Goal: Task Accomplishment & Management: Complete application form

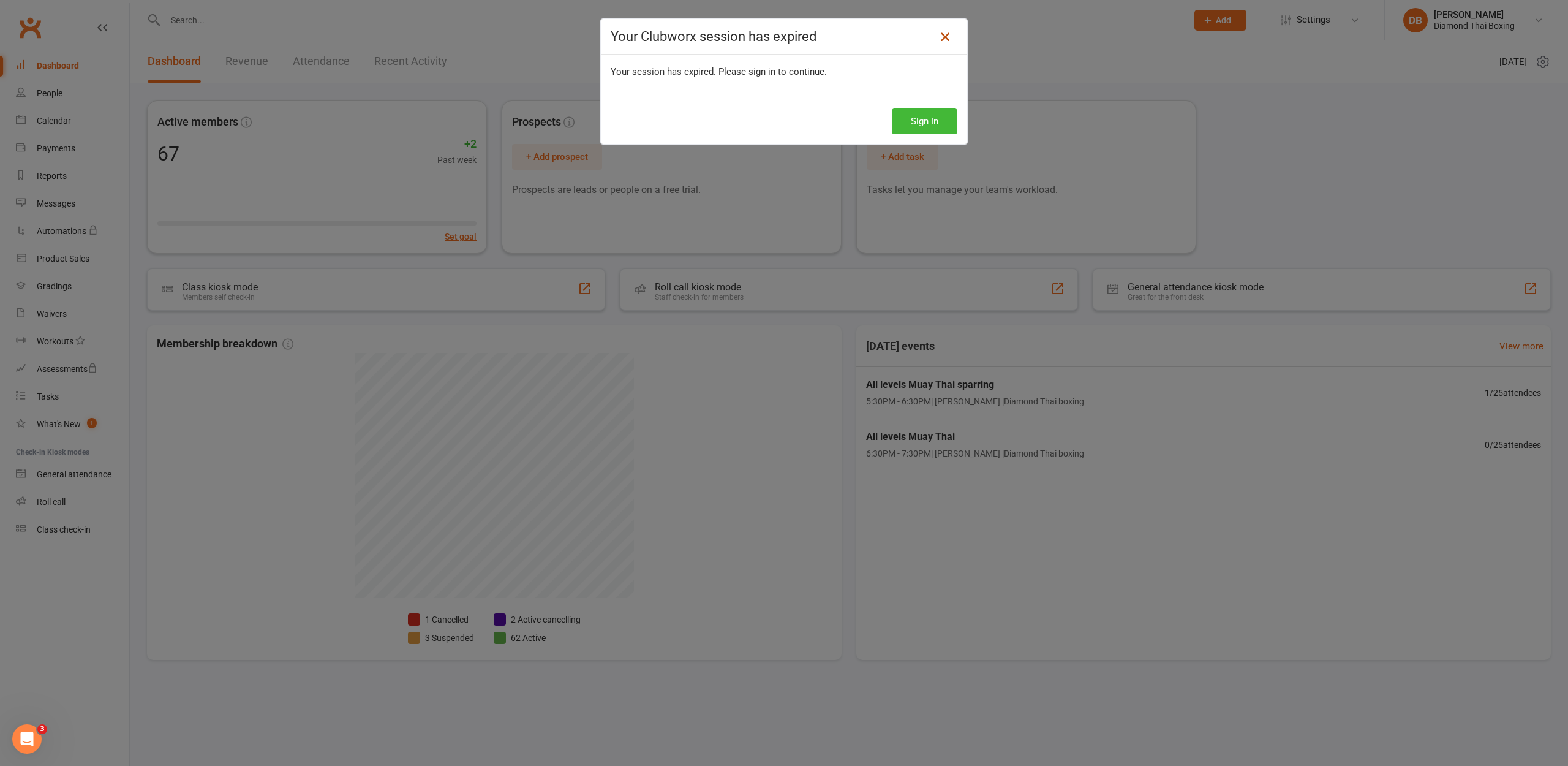
click at [945, 36] on icon at bounding box center [945, 37] width 15 height 15
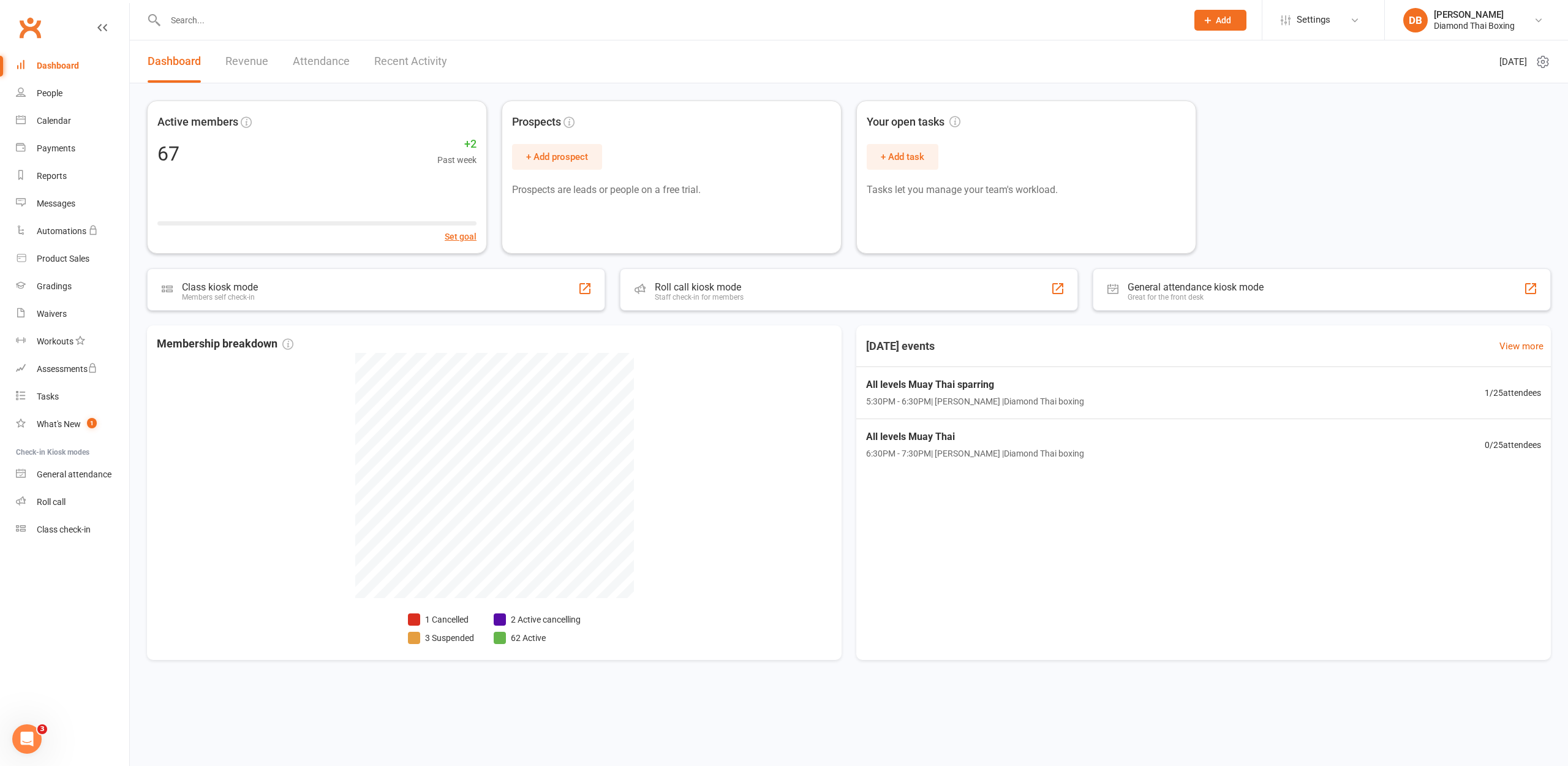
click at [52, 103] on link "People" at bounding box center [73, 93] width 114 height 28
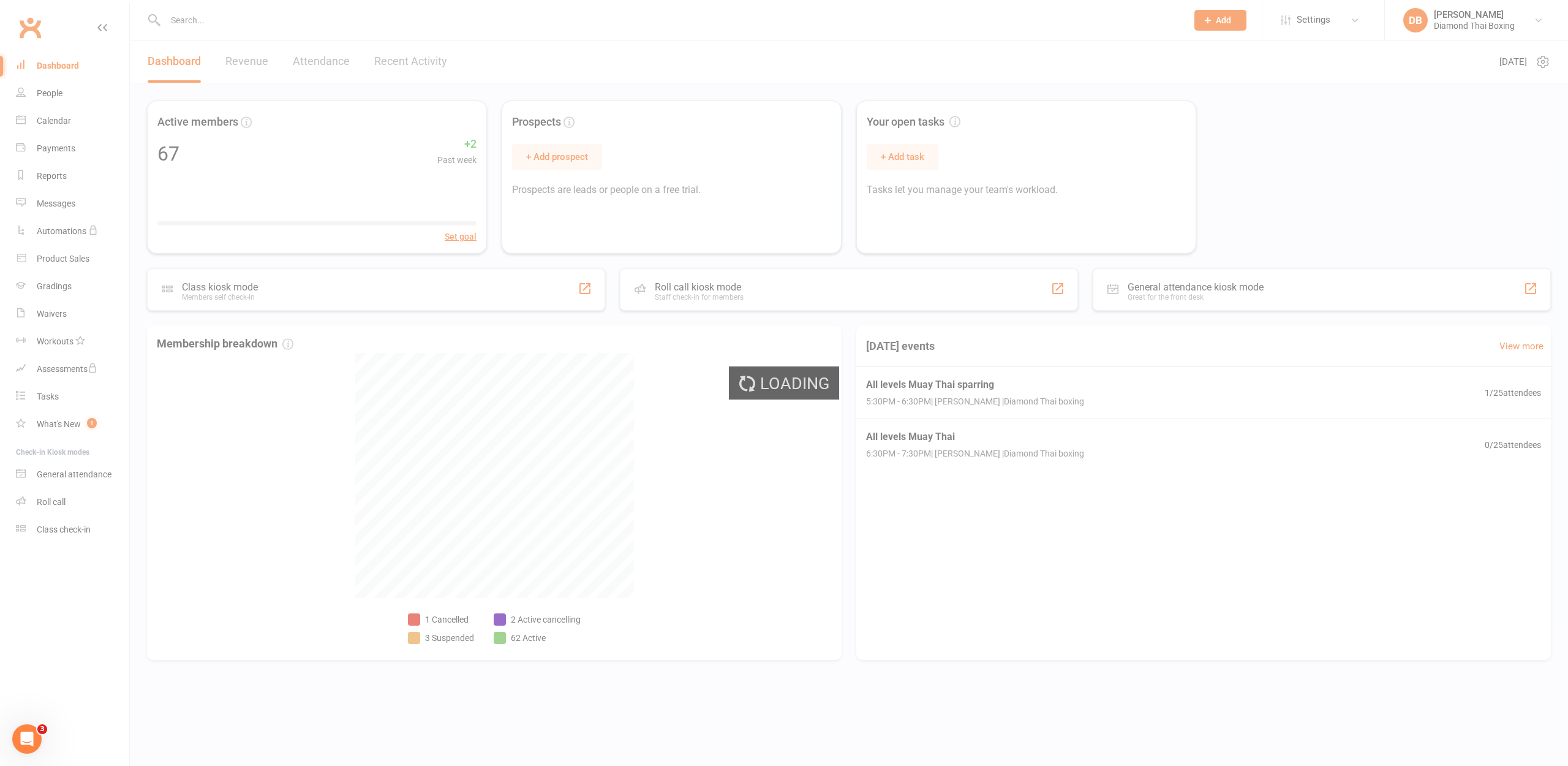
select select "100"
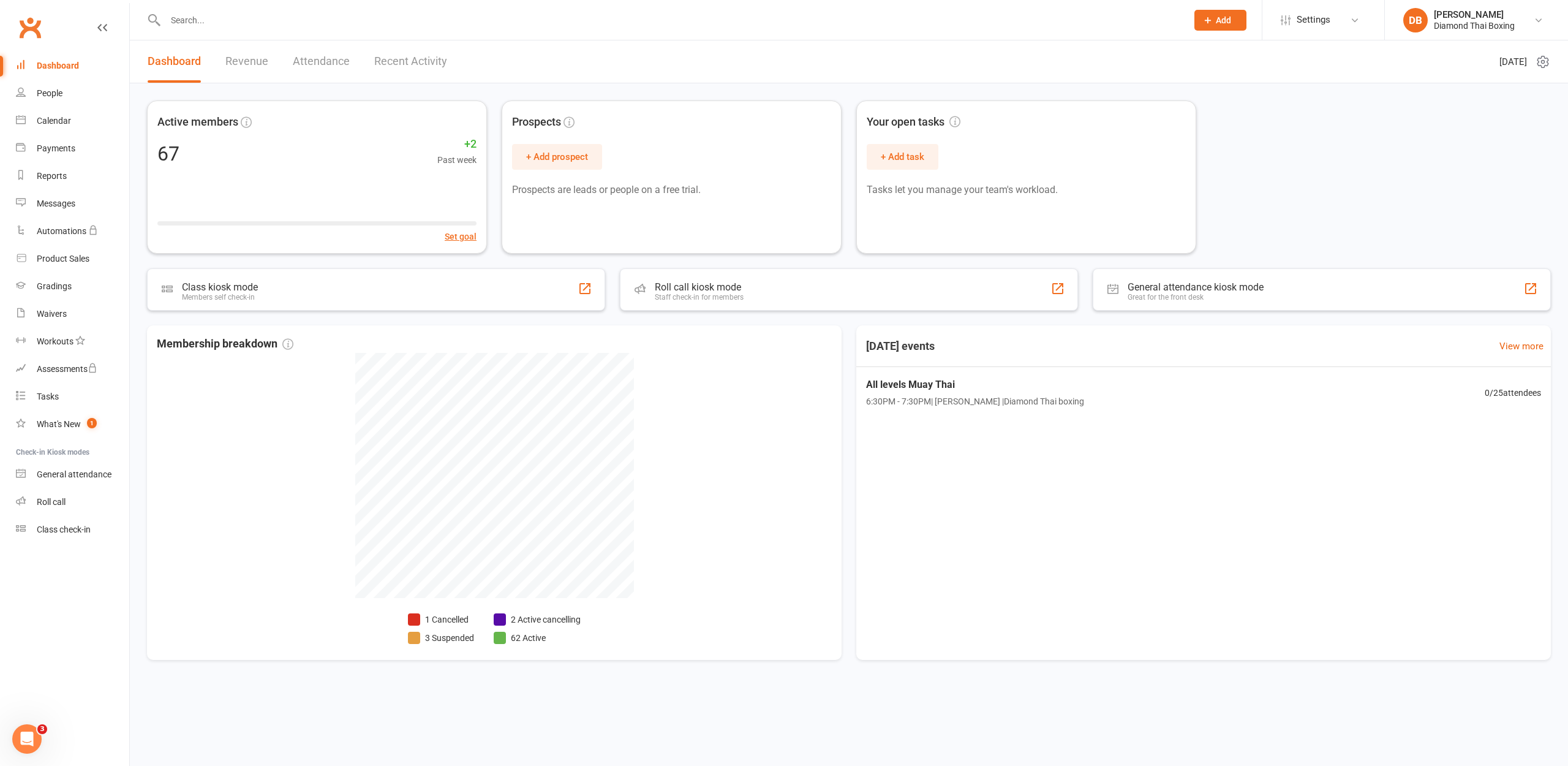
click at [55, 70] on link "Dashboard" at bounding box center [73, 66] width 114 height 28
click at [50, 102] on link "People" at bounding box center [73, 93] width 114 height 28
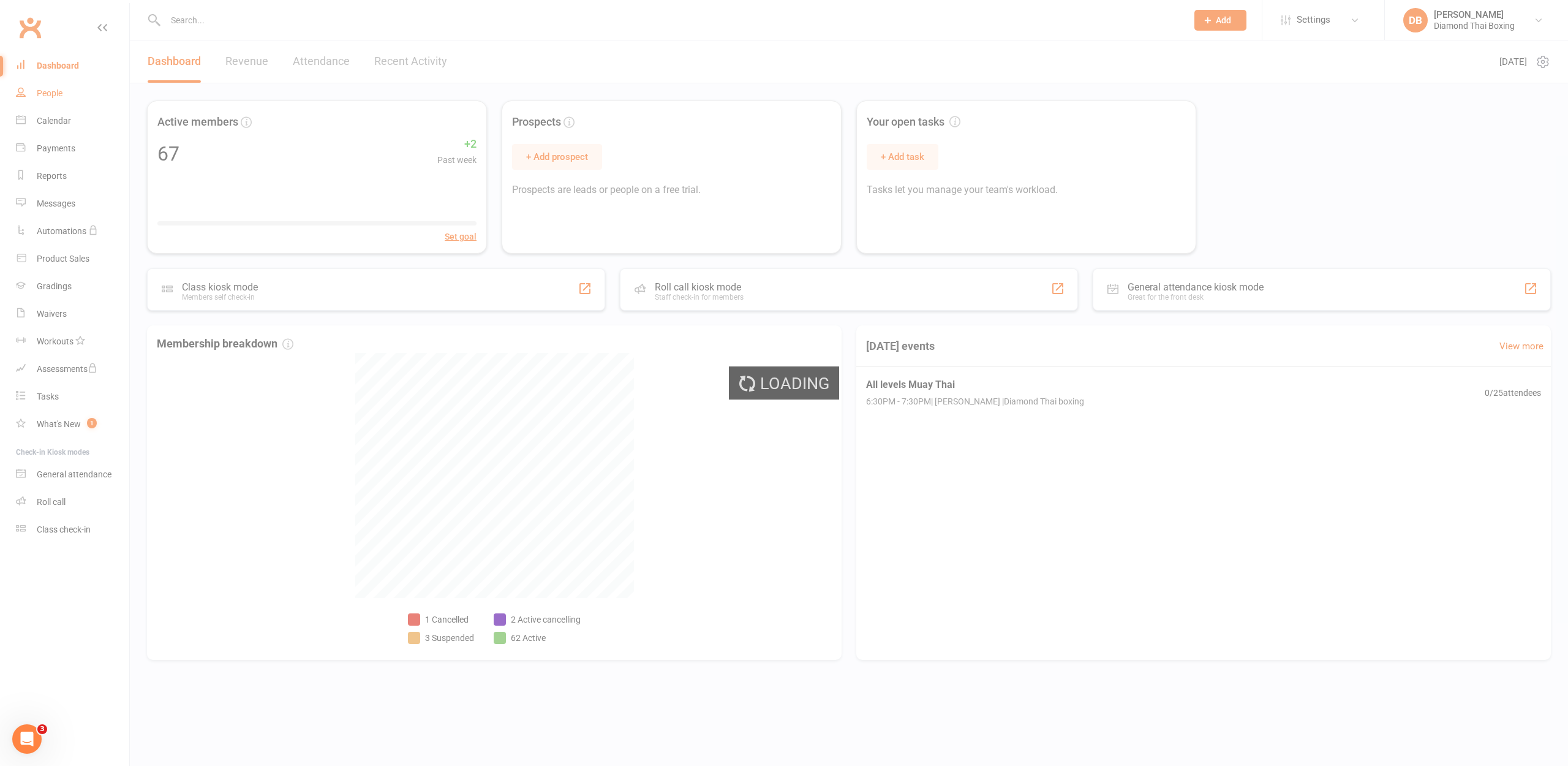
select select "100"
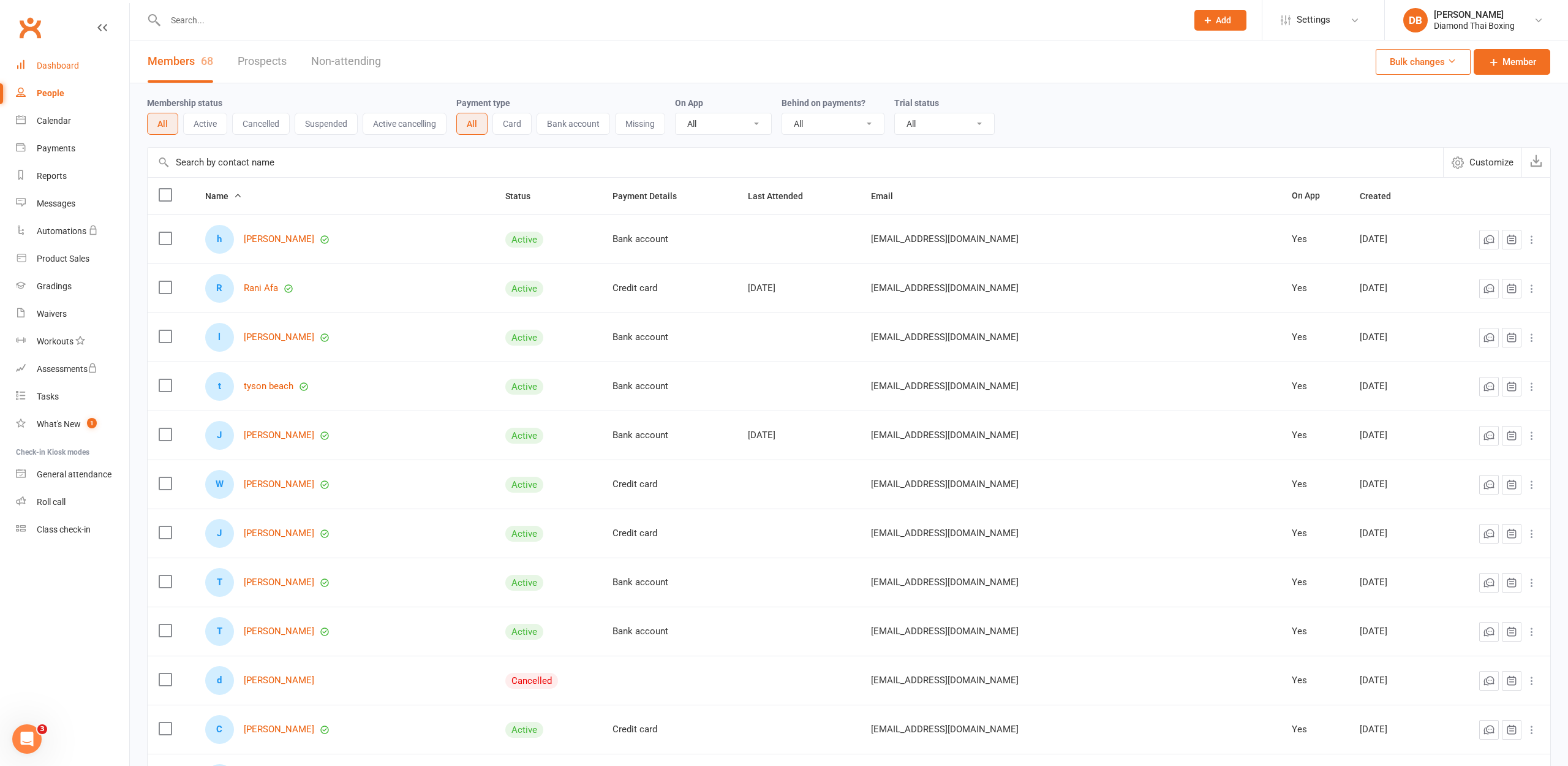
click at [58, 64] on div "Dashboard" at bounding box center [57, 66] width 43 height 9
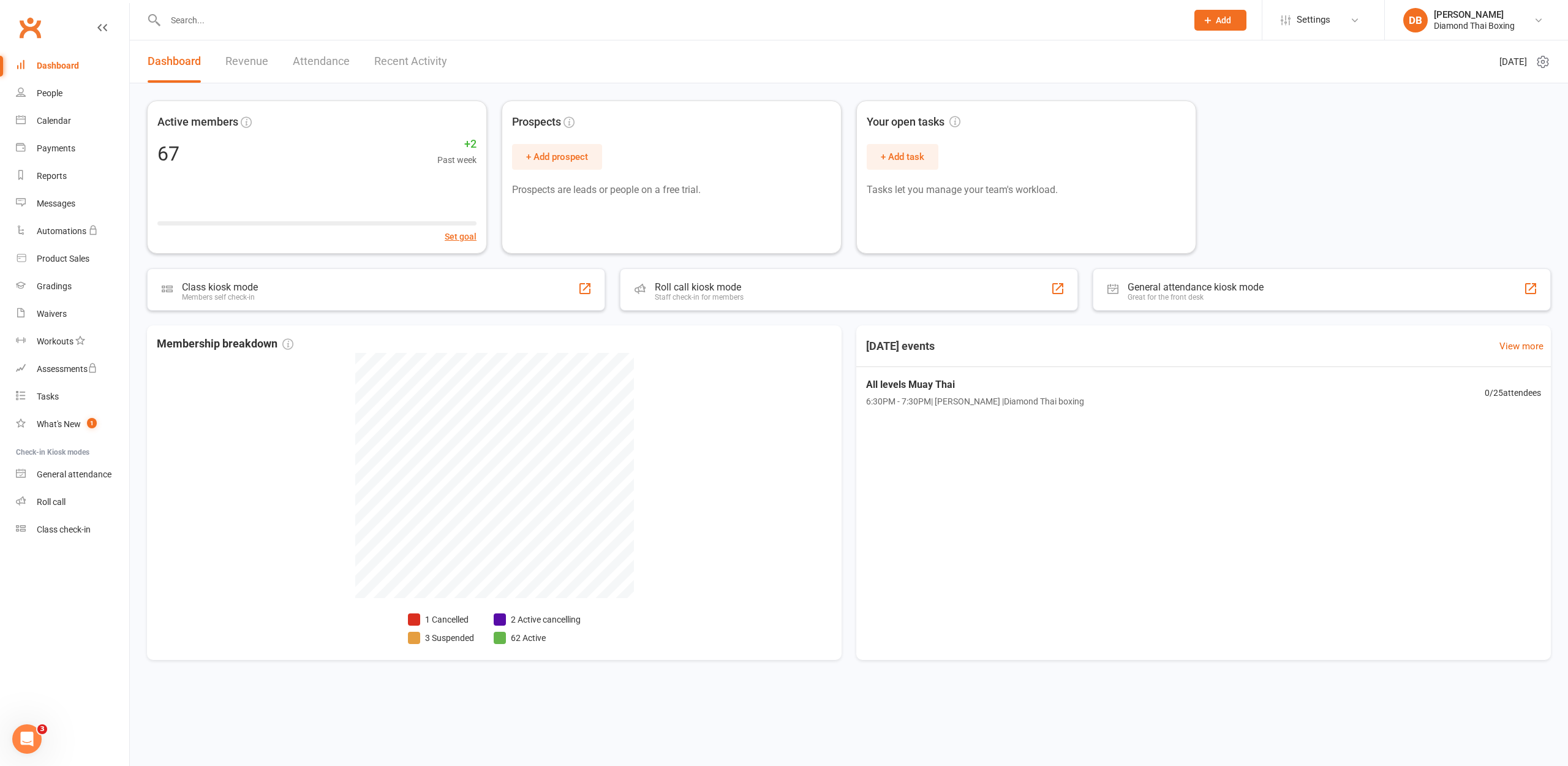
click at [62, 68] on div "Dashboard" at bounding box center [57, 66] width 43 height 9
click at [1204, 22] on icon at bounding box center [1208, 20] width 11 height 11
click at [1185, 73] on link "Member" at bounding box center [1206, 83] width 109 height 28
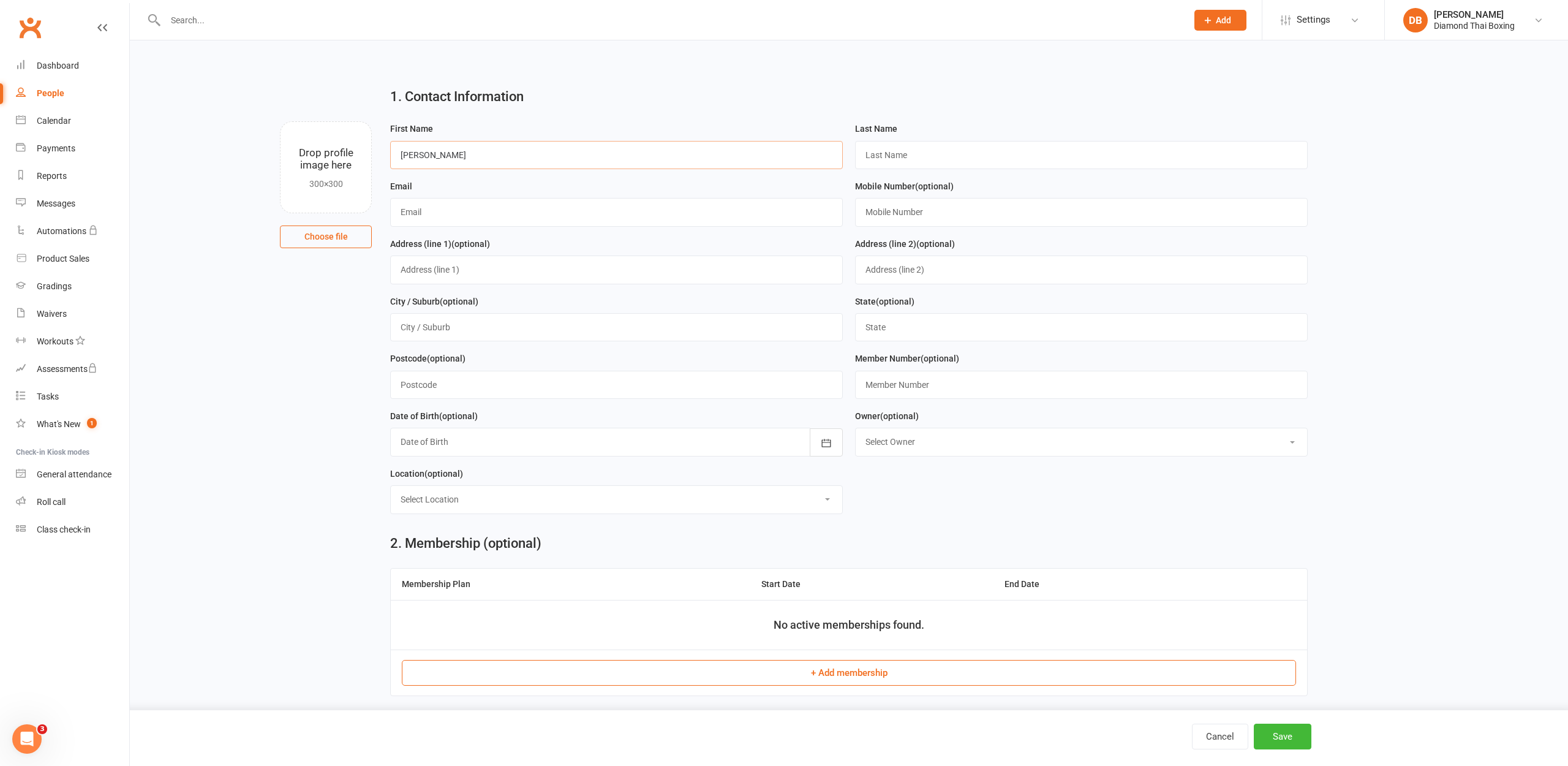
type input "[PERSON_NAME]"
type input "[PERSON_NAME][EMAIL_ADDRESS][PERSON_NAME][DOMAIN_NAME]"
type input "0451696951"
click at [1274, 736] on button "Save" at bounding box center [1282, 736] width 57 height 26
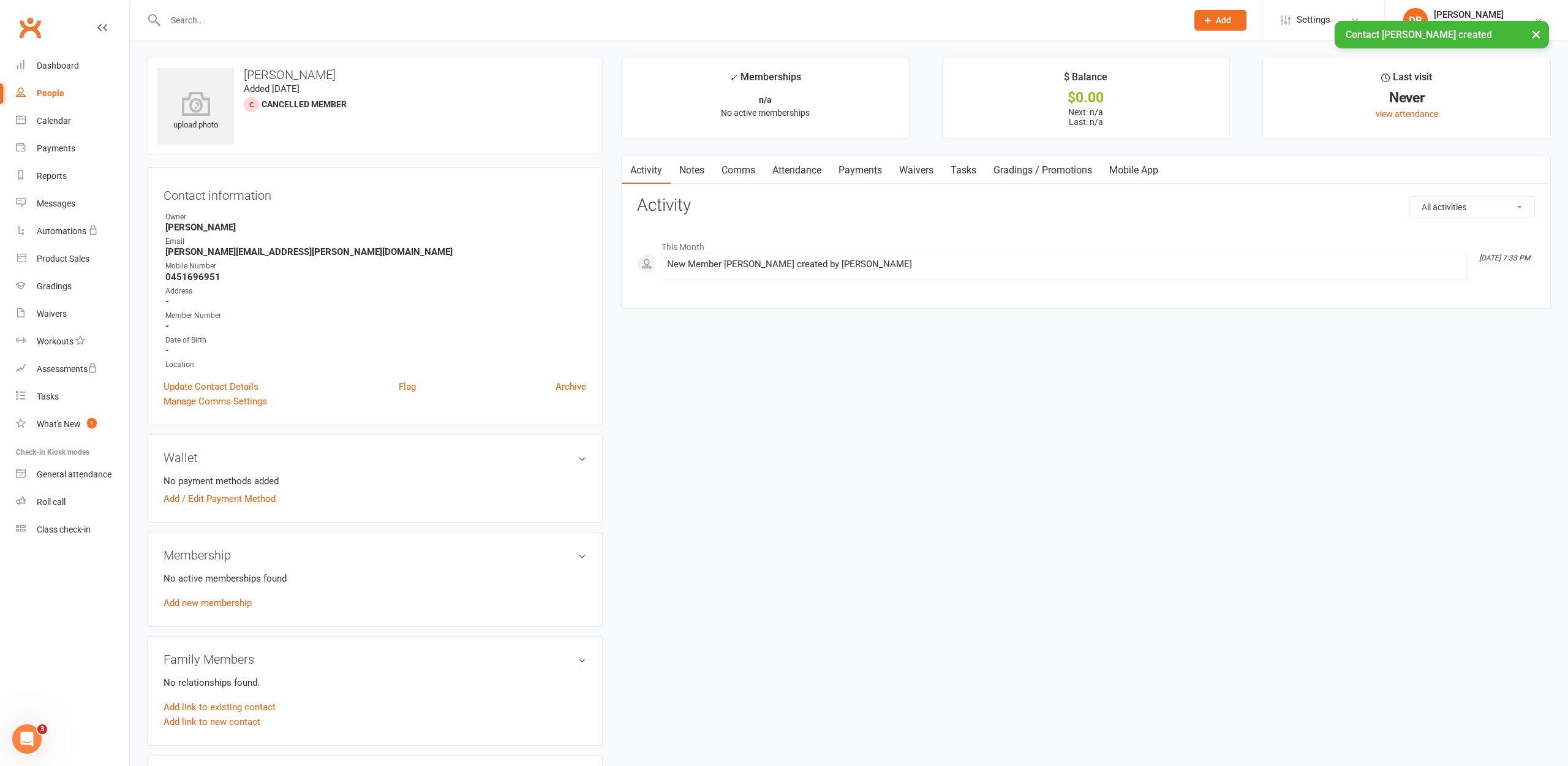
click at [59, 100] on link "People" at bounding box center [73, 93] width 114 height 28
select select "100"
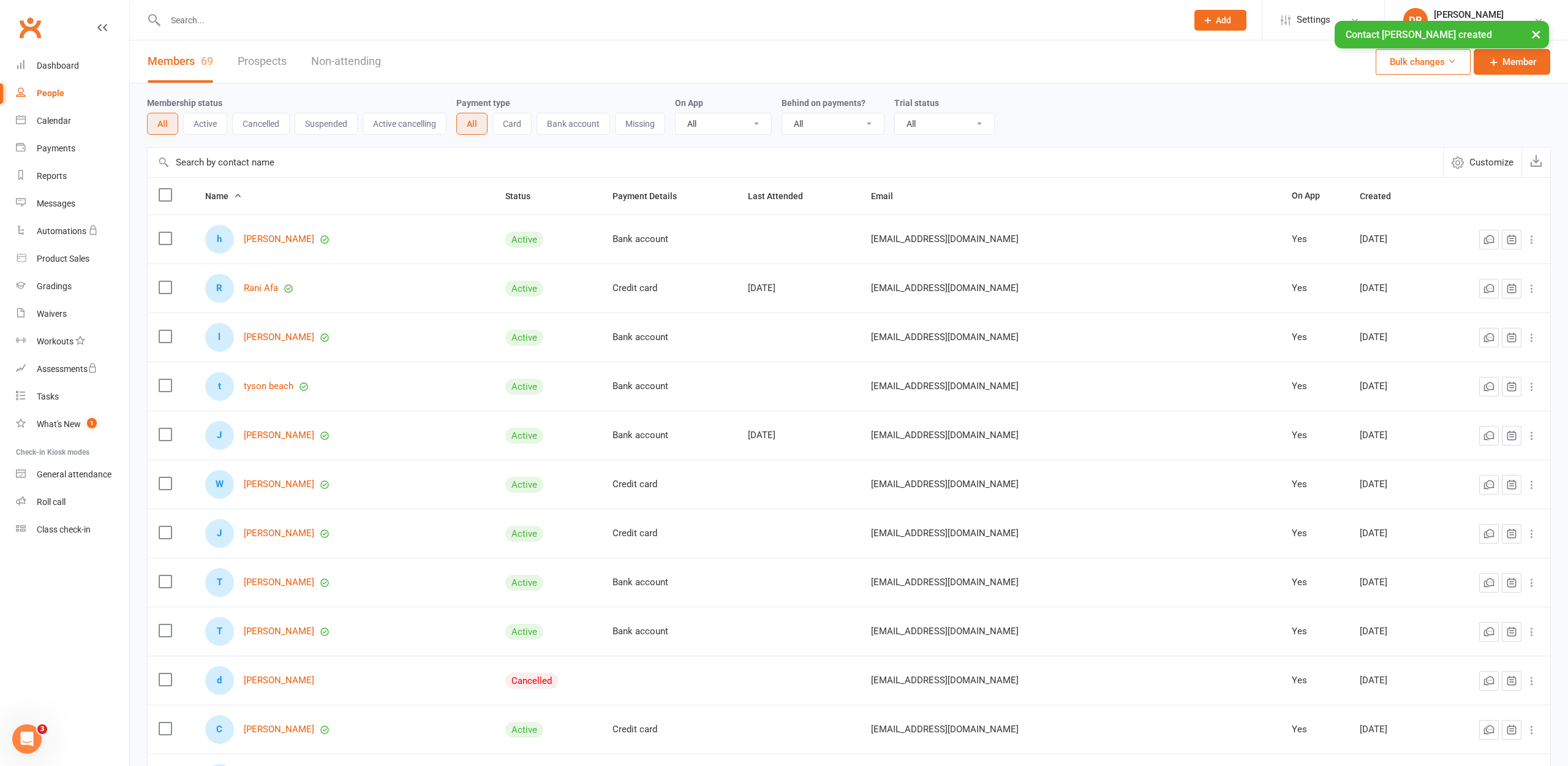
click at [209, 21] on div "× Contact [PERSON_NAME] created" at bounding box center [776, 21] width 1552 height 0
click at [182, 15] on input "text" at bounding box center [670, 20] width 1016 height 17
click at [51, 73] on link "Dashboard" at bounding box center [73, 66] width 114 height 28
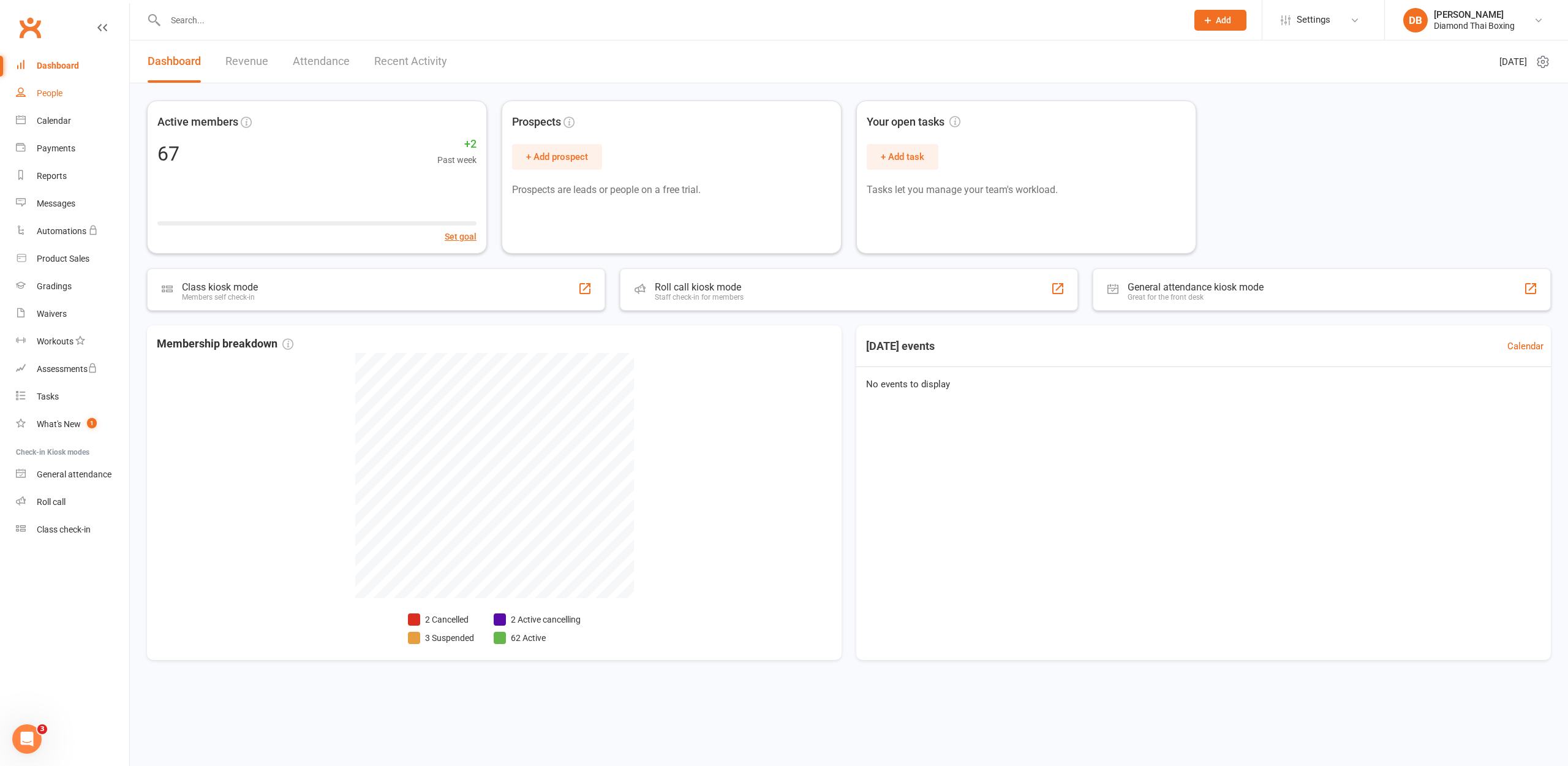
click at [28, 98] on link "People" at bounding box center [73, 93] width 114 height 28
select select "100"
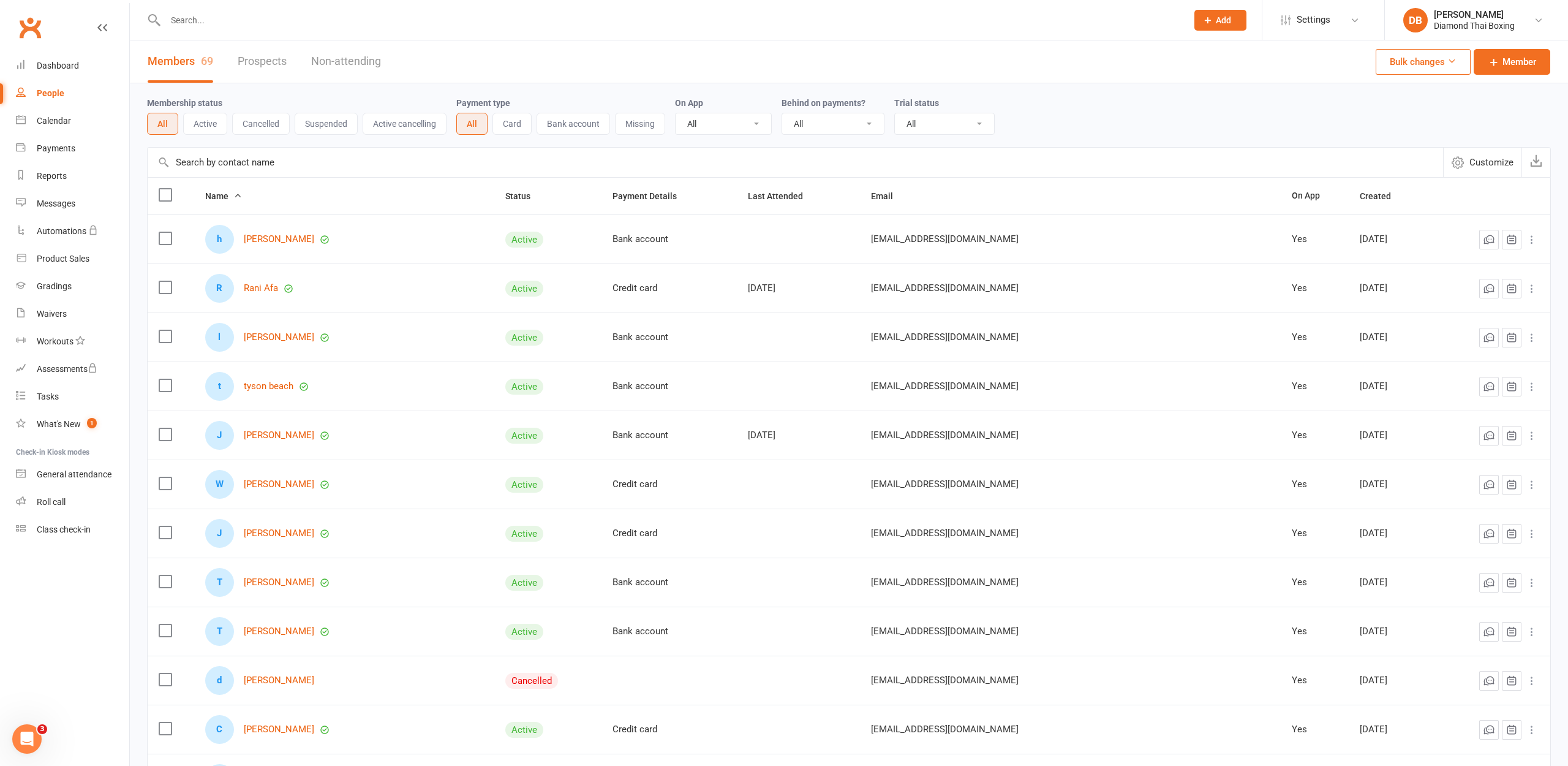
click at [28, 98] on link "People" at bounding box center [73, 93] width 114 height 28
click at [65, 72] on link "Dashboard" at bounding box center [73, 66] width 114 height 28
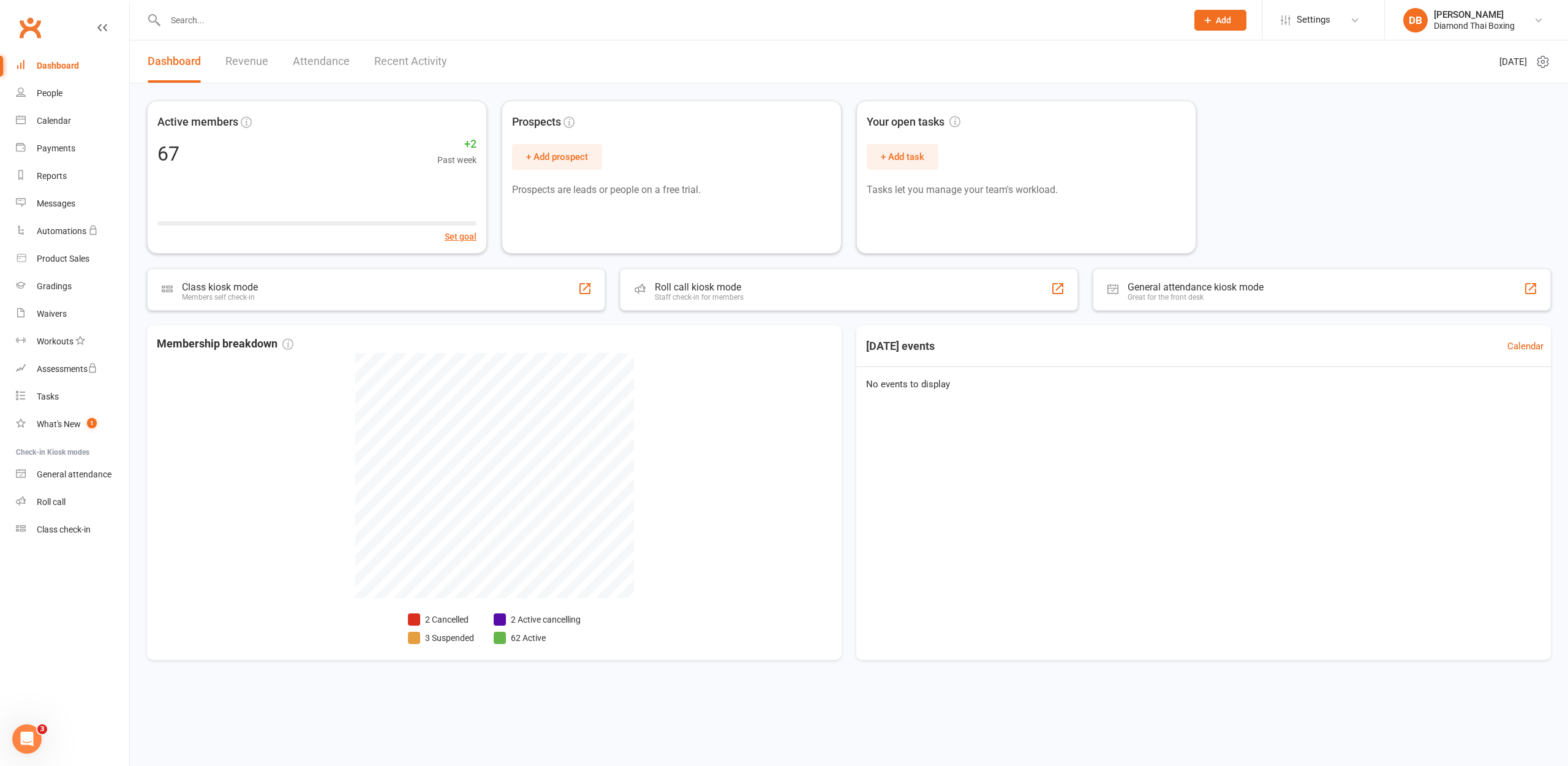
click at [65, 66] on div "Dashboard" at bounding box center [57, 66] width 43 height 9
click at [64, 101] on link "People" at bounding box center [73, 93] width 114 height 28
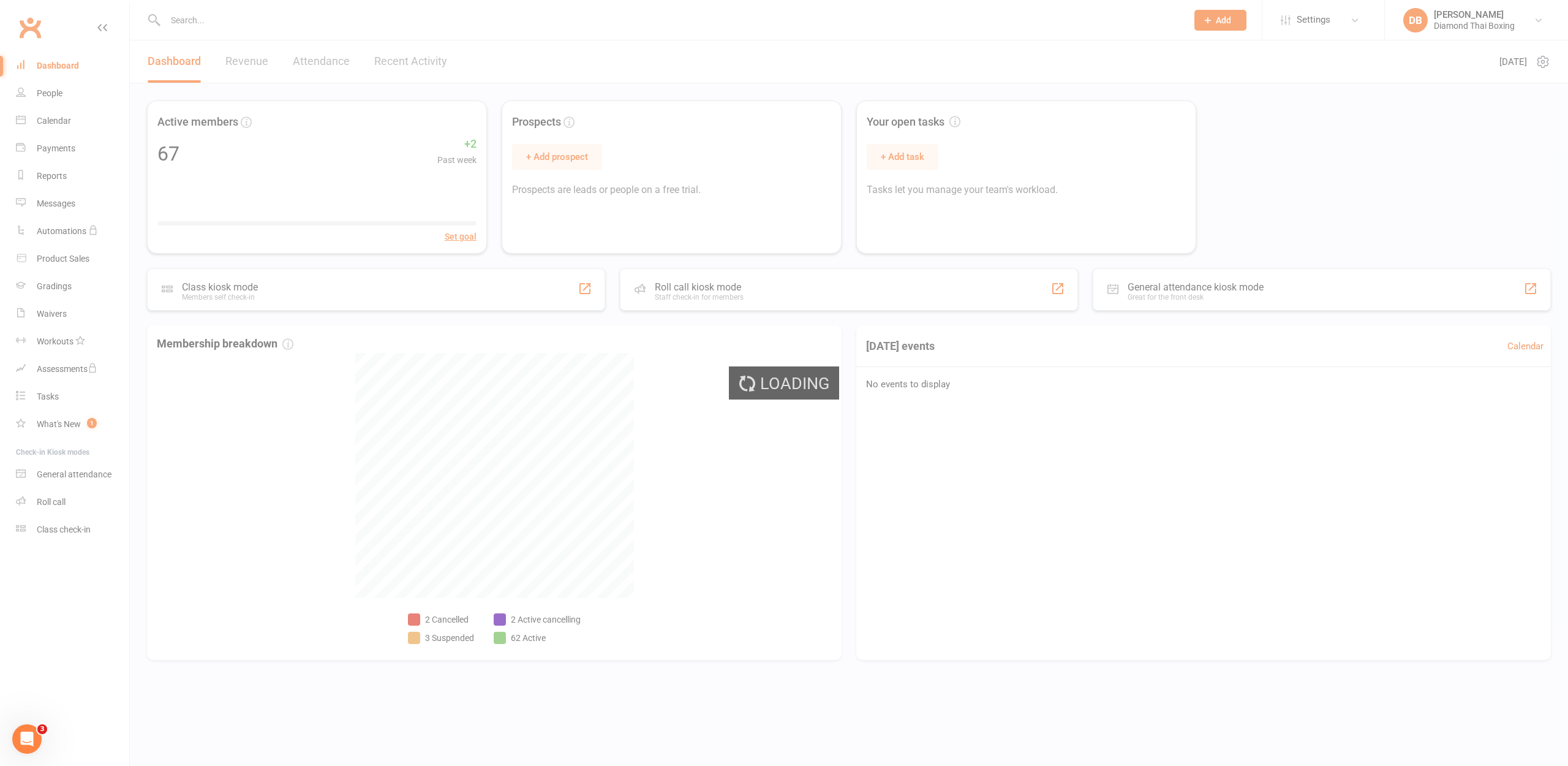
select select "100"
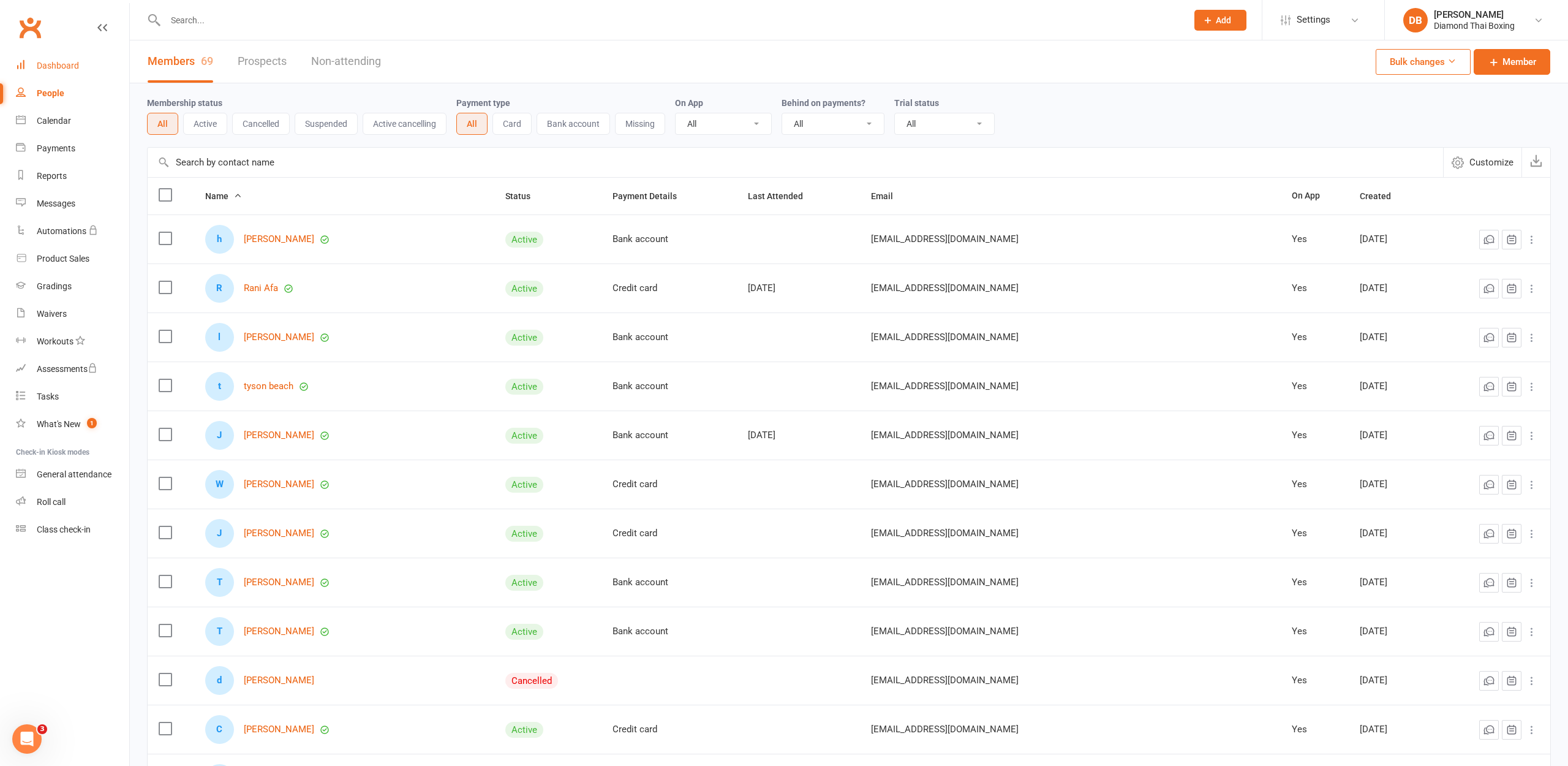
click at [55, 63] on div "Dashboard" at bounding box center [57, 66] width 43 height 9
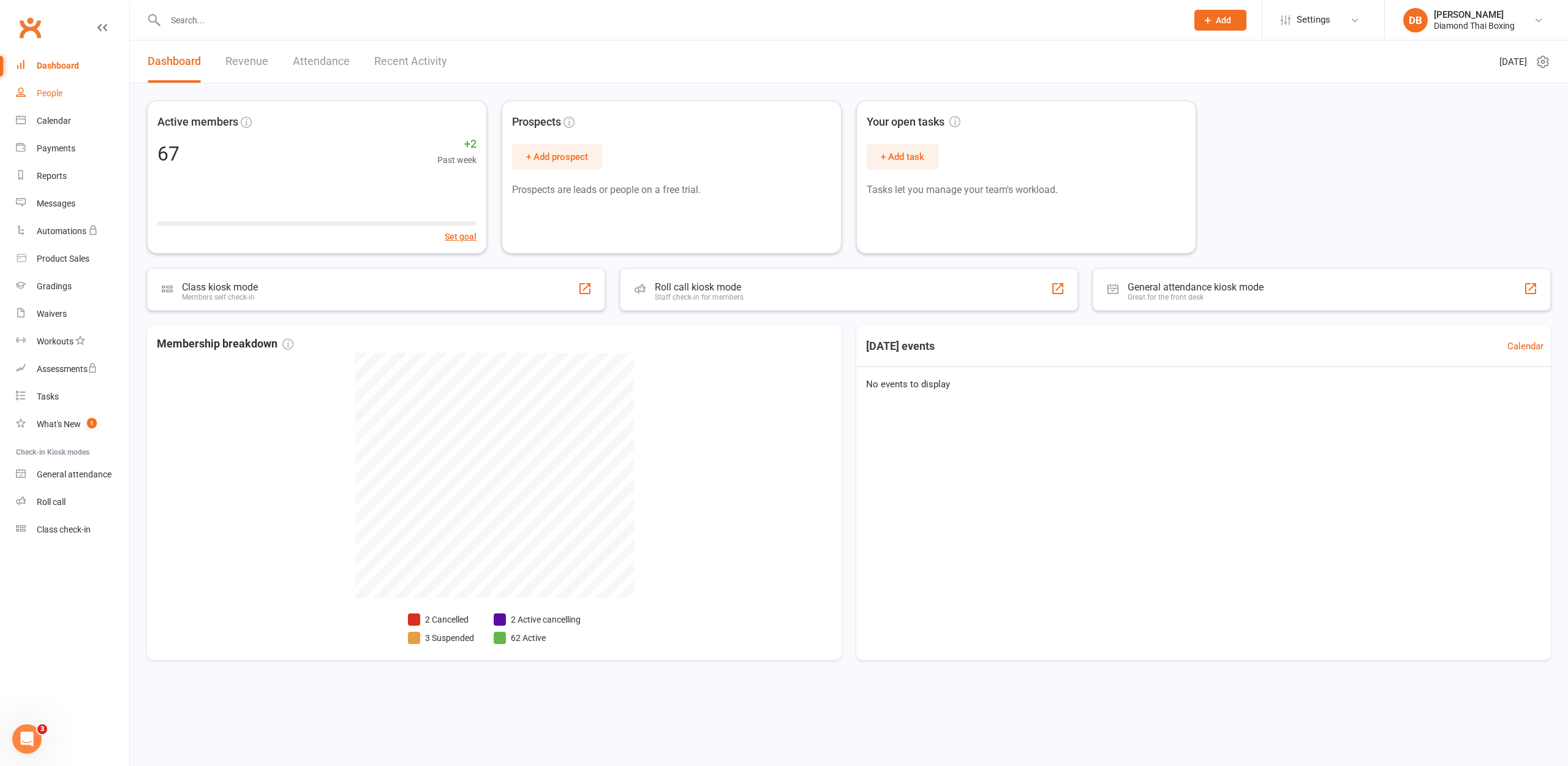
click at [55, 91] on div "People" at bounding box center [49, 93] width 26 height 9
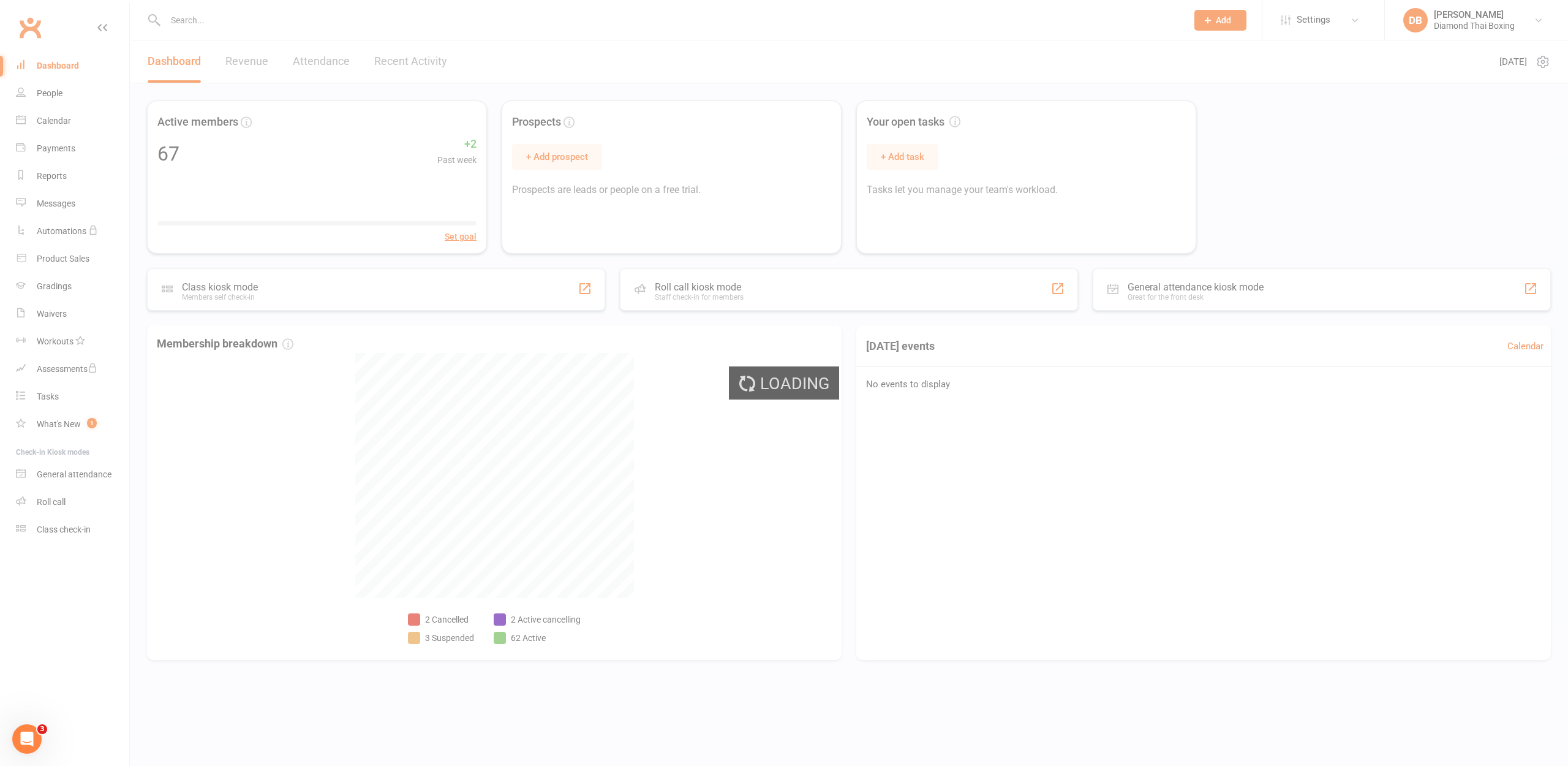
select select "100"
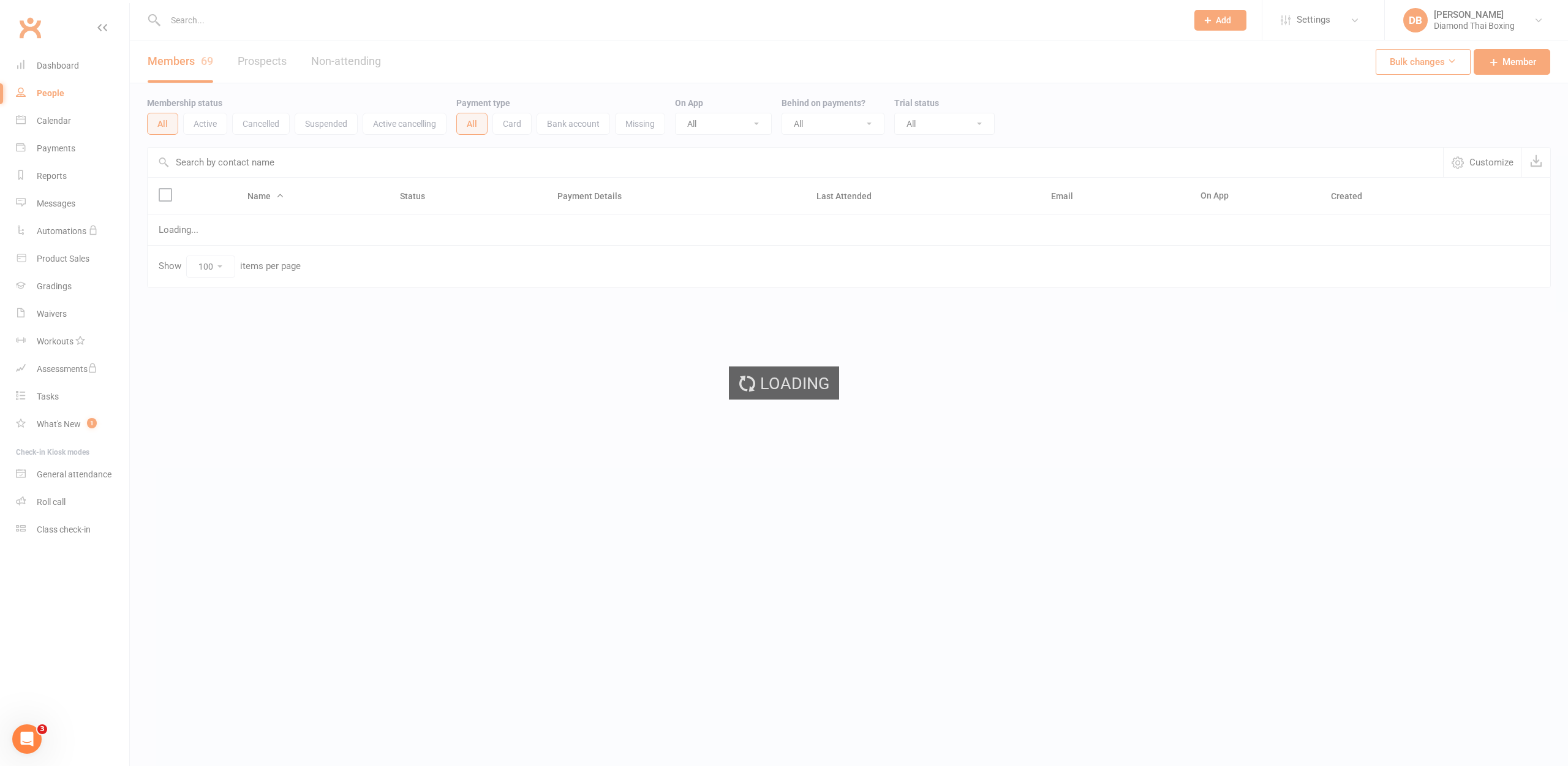
click at [55, 64] on div "Loading" at bounding box center [784, 383] width 1568 height 766
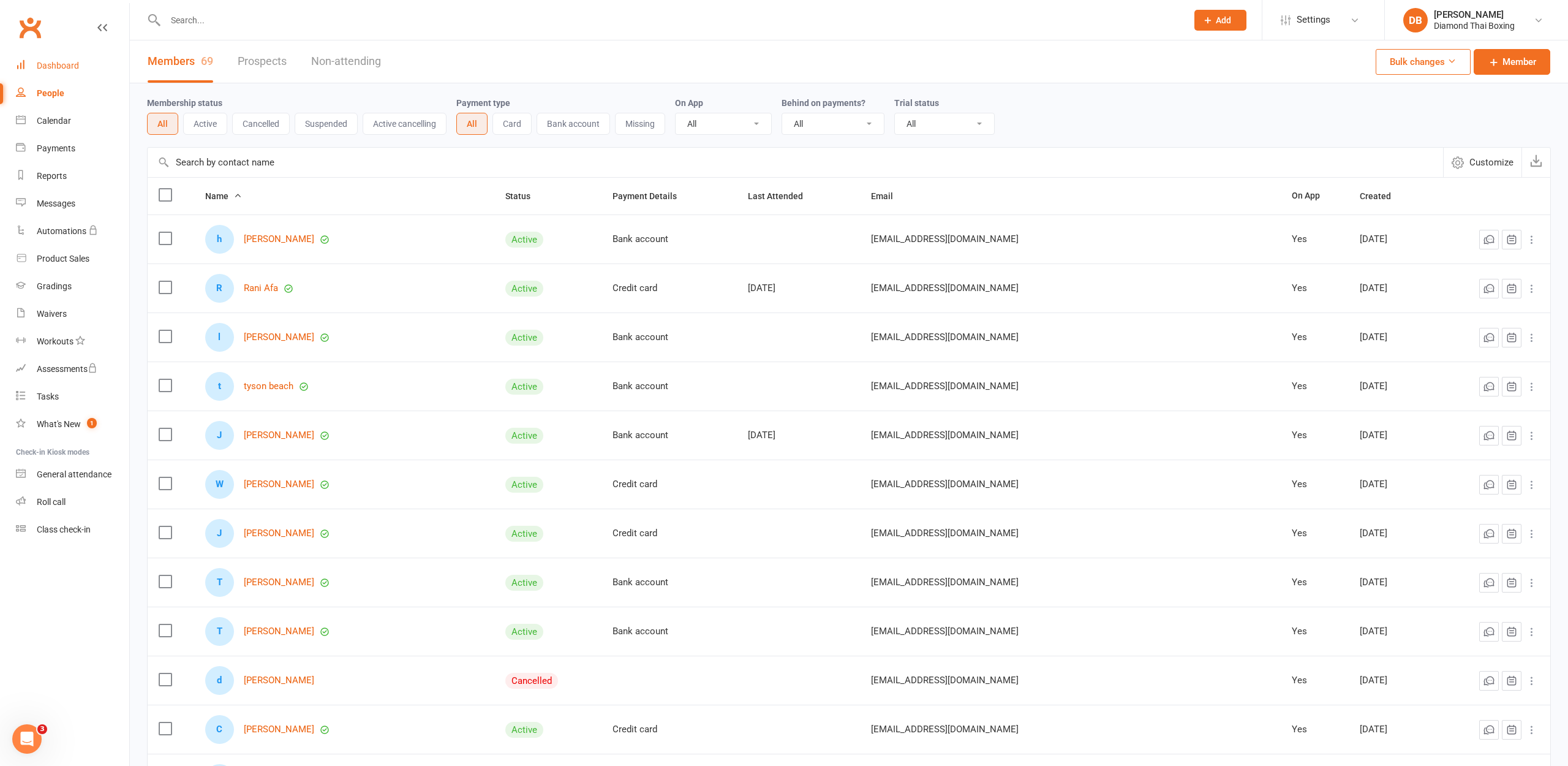
click at [64, 57] on link "Dashboard" at bounding box center [73, 66] width 114 height 28
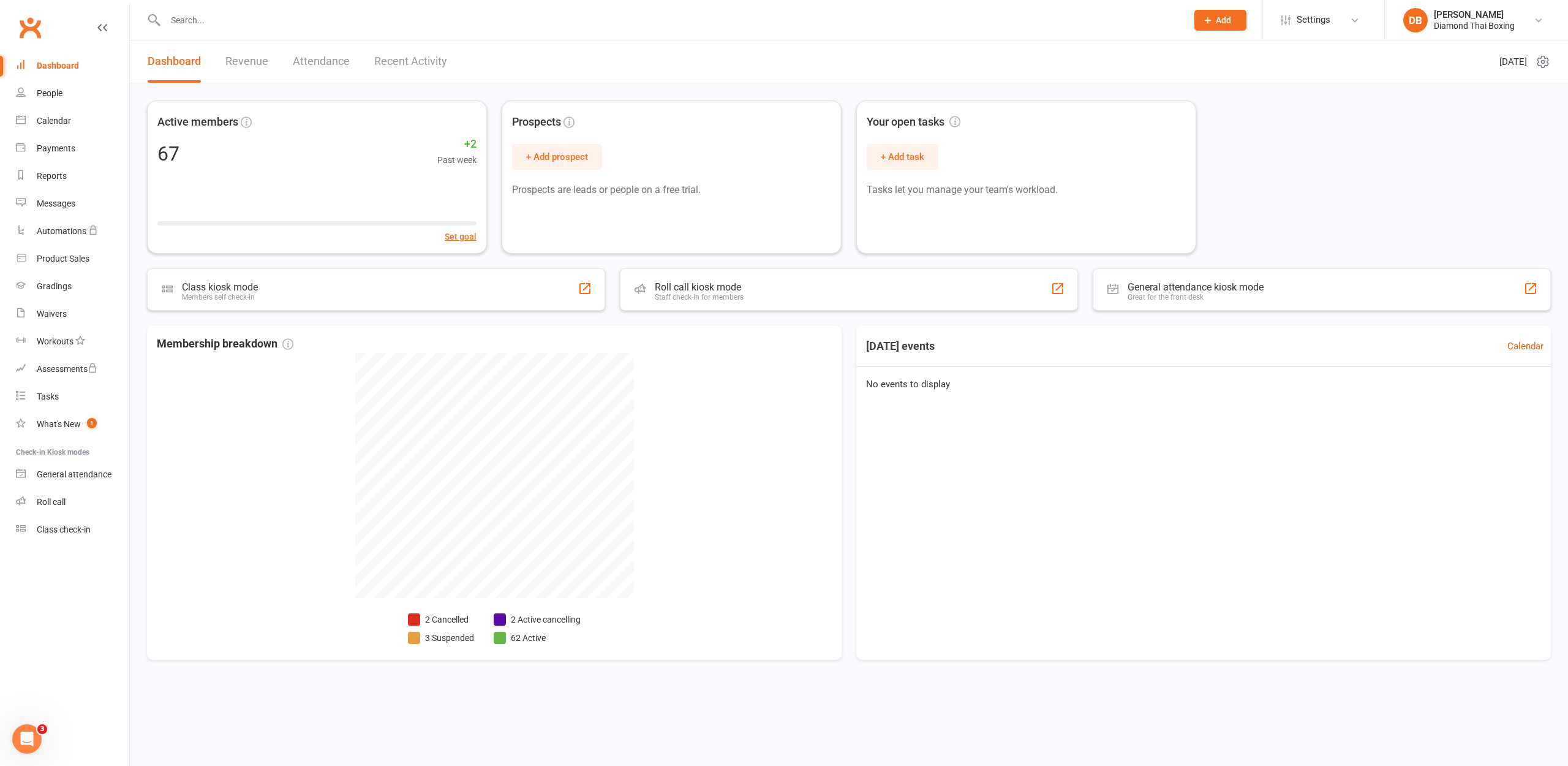
click at [38, 61] on div "Dashboard" at bounding box center [57, 66] width 43 height 9
click at [41, 82] on link "People" at bounding box center [73, 93] width 114 height 28
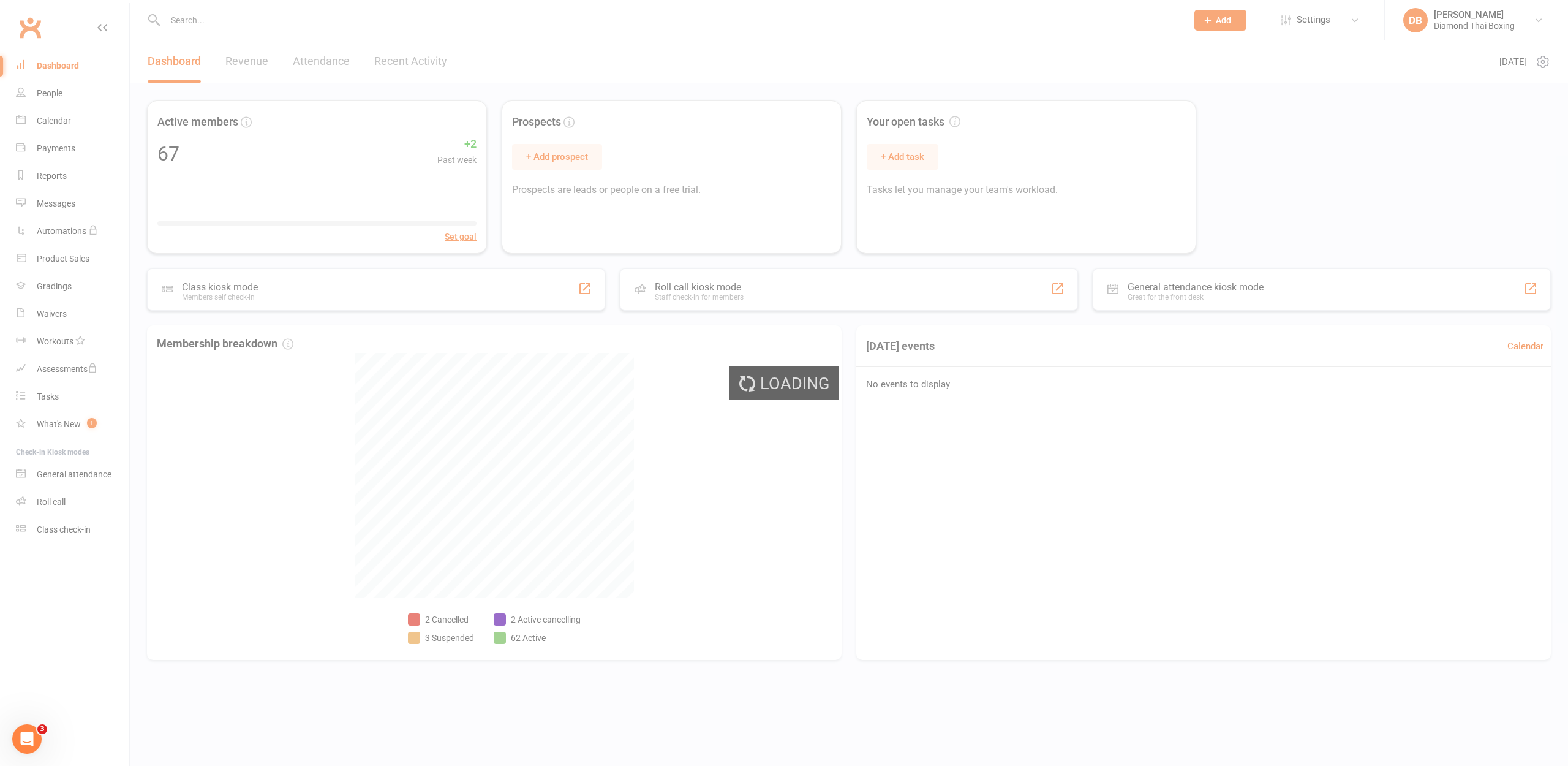
select select "100"
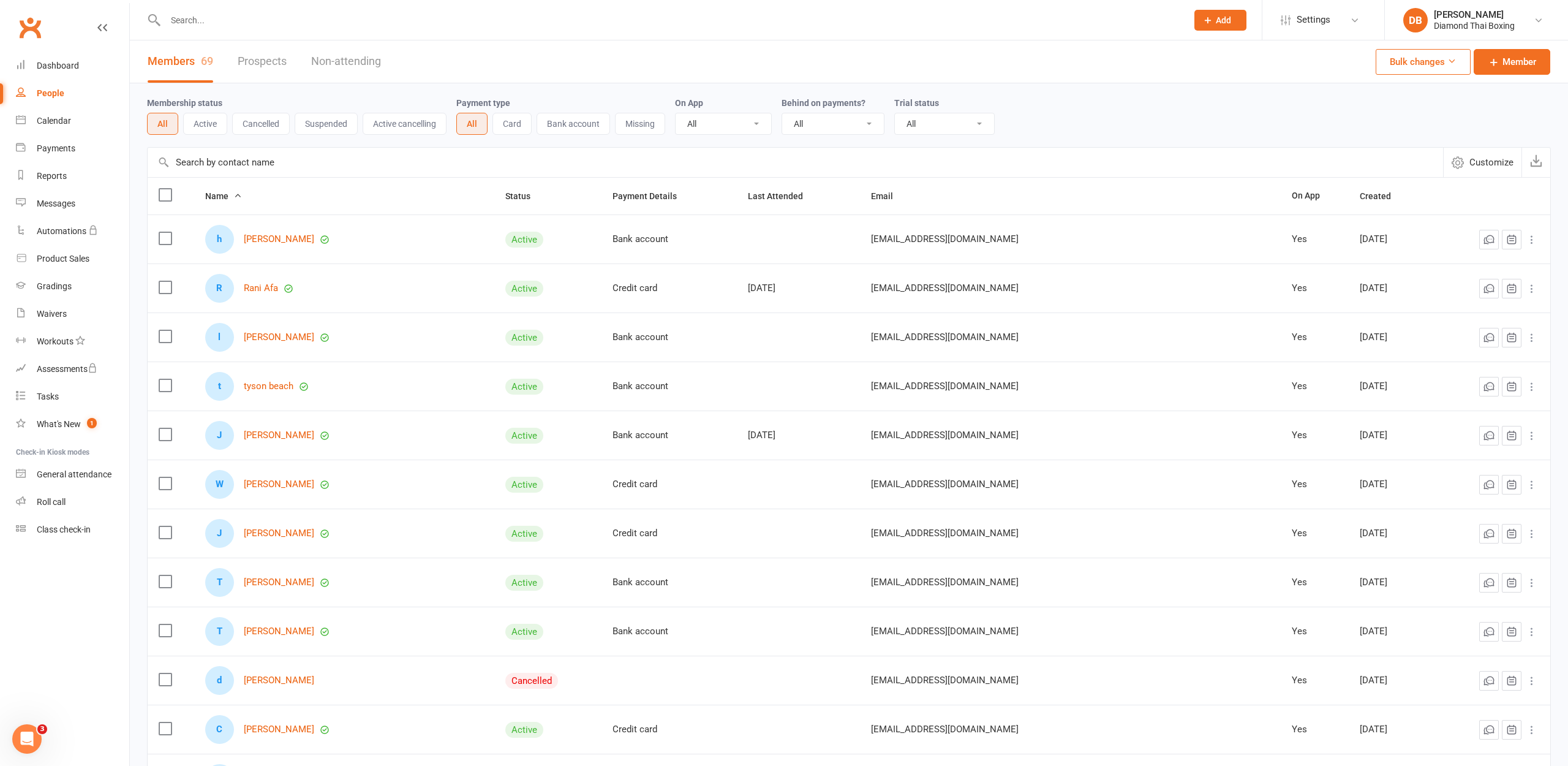
click at [48, 101] on link "People" at bounding box center [73, 93] width 114 height 28
click at [274, 22] on input "text" at bounding box center [670, 20] width 1016 height 17
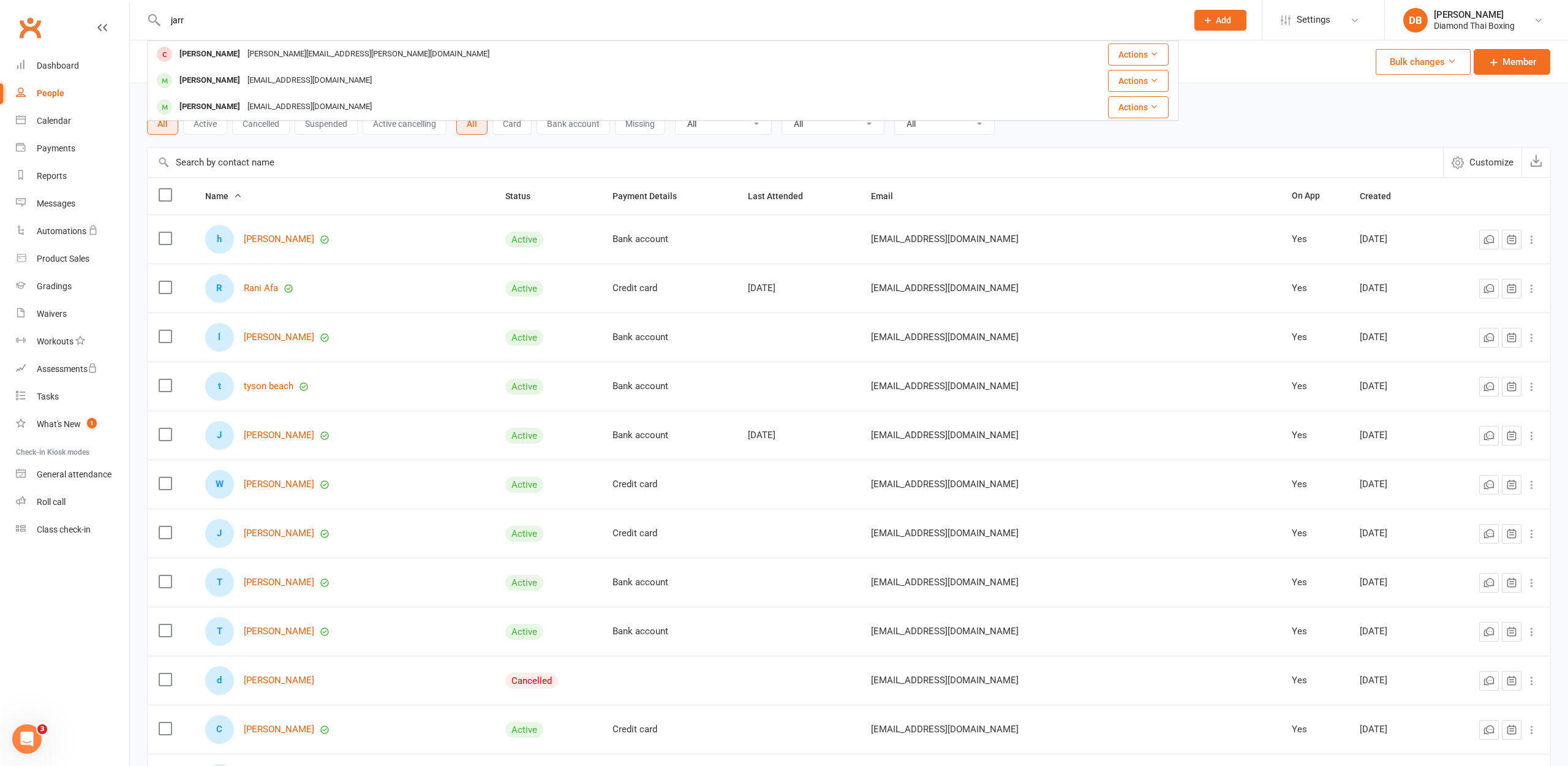
type input "[PERSON_NAME]"
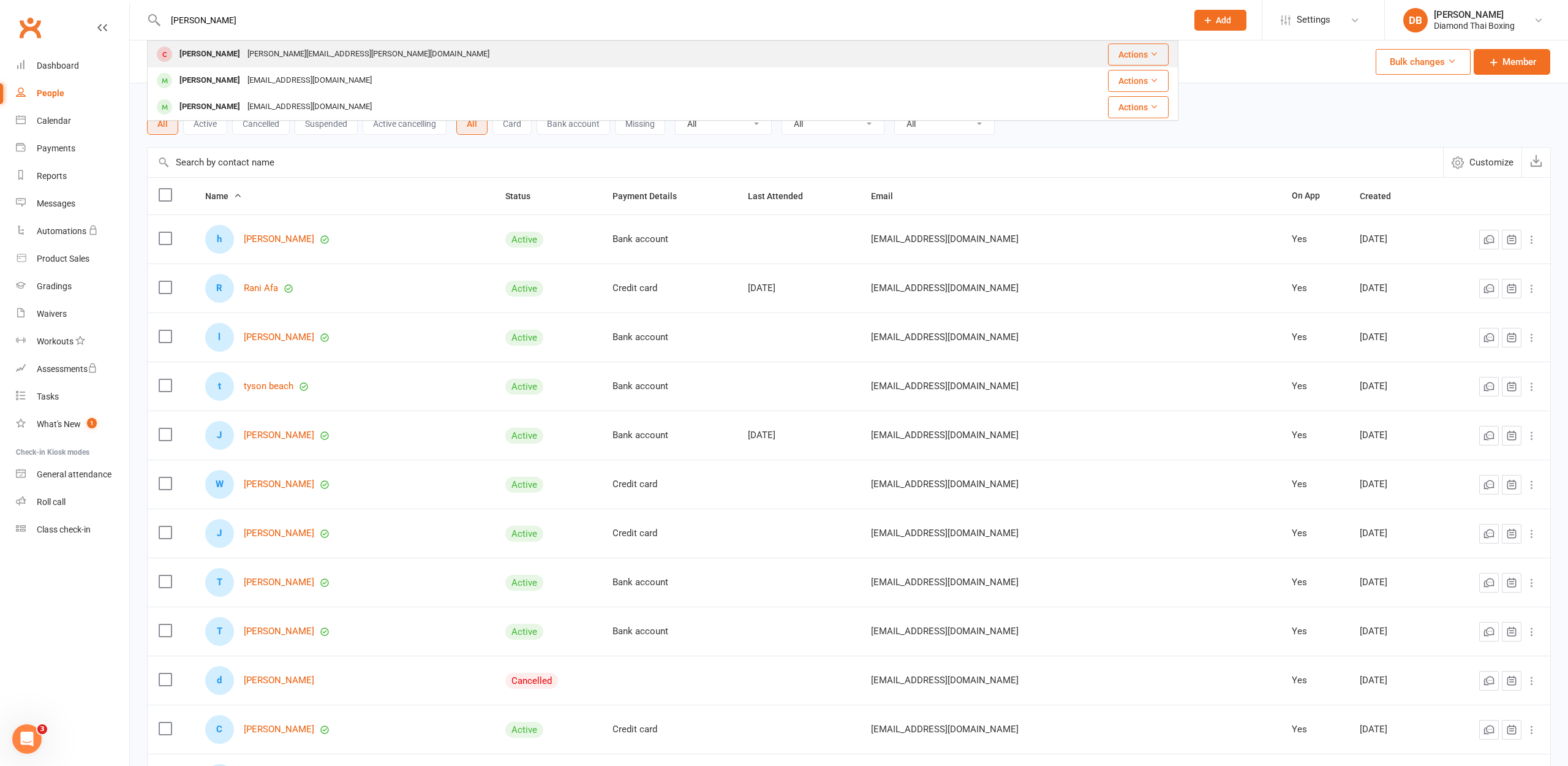
drag, startPoint x: 273, startPoint y: 22, endPoint x: 254, endPoint y: 53, distance: 36.4
click at [254, 53] on div "[PERSON_NAME][EMAIL_ADDRESS][PERSON_NAME][DOMAIN_NAME]" at bounding box center [368, 54] width 249 height 18
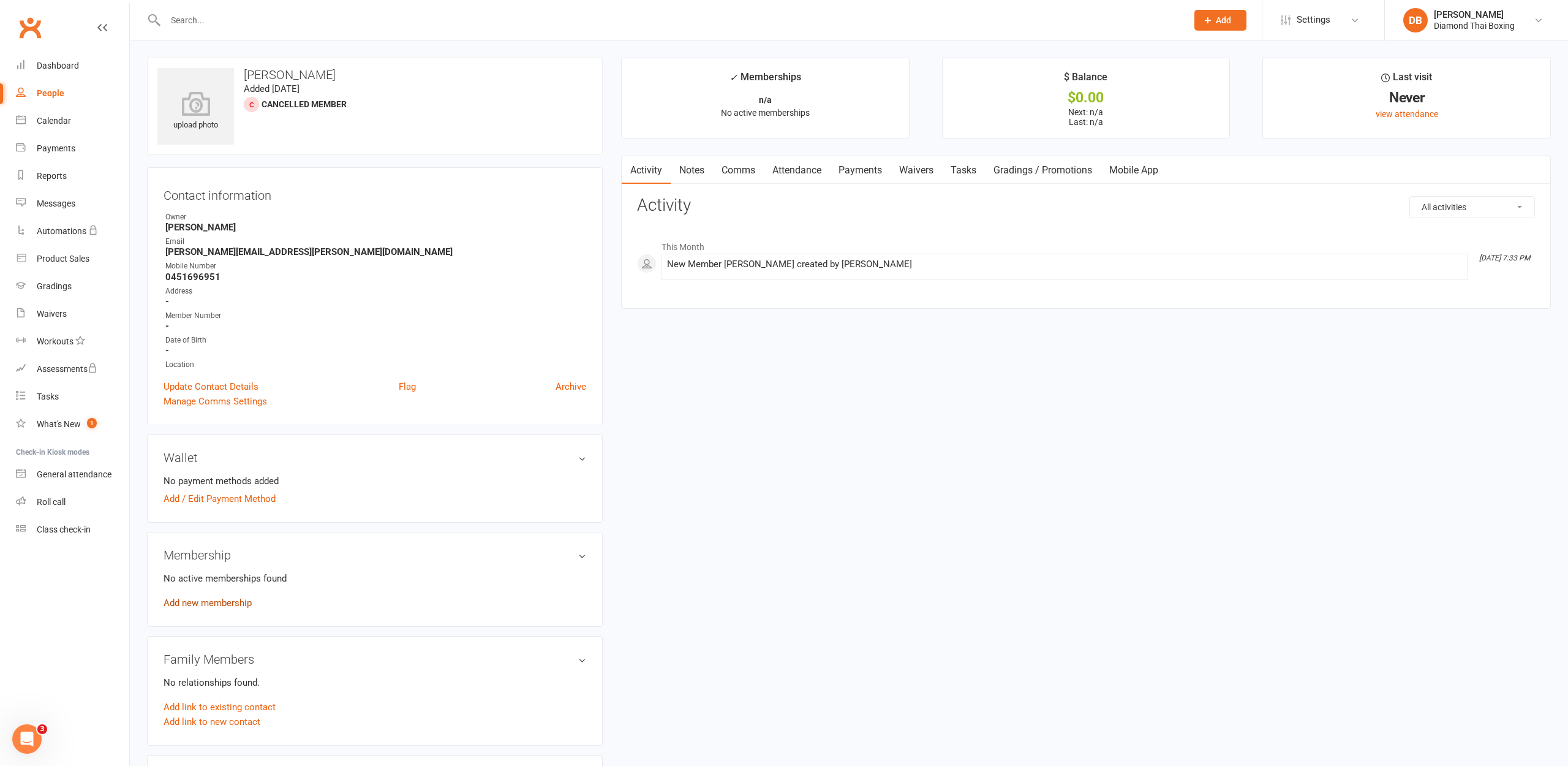
click at [176, 604] on link "Add new membership" at bounding box center [207, 602] width 88 height 11
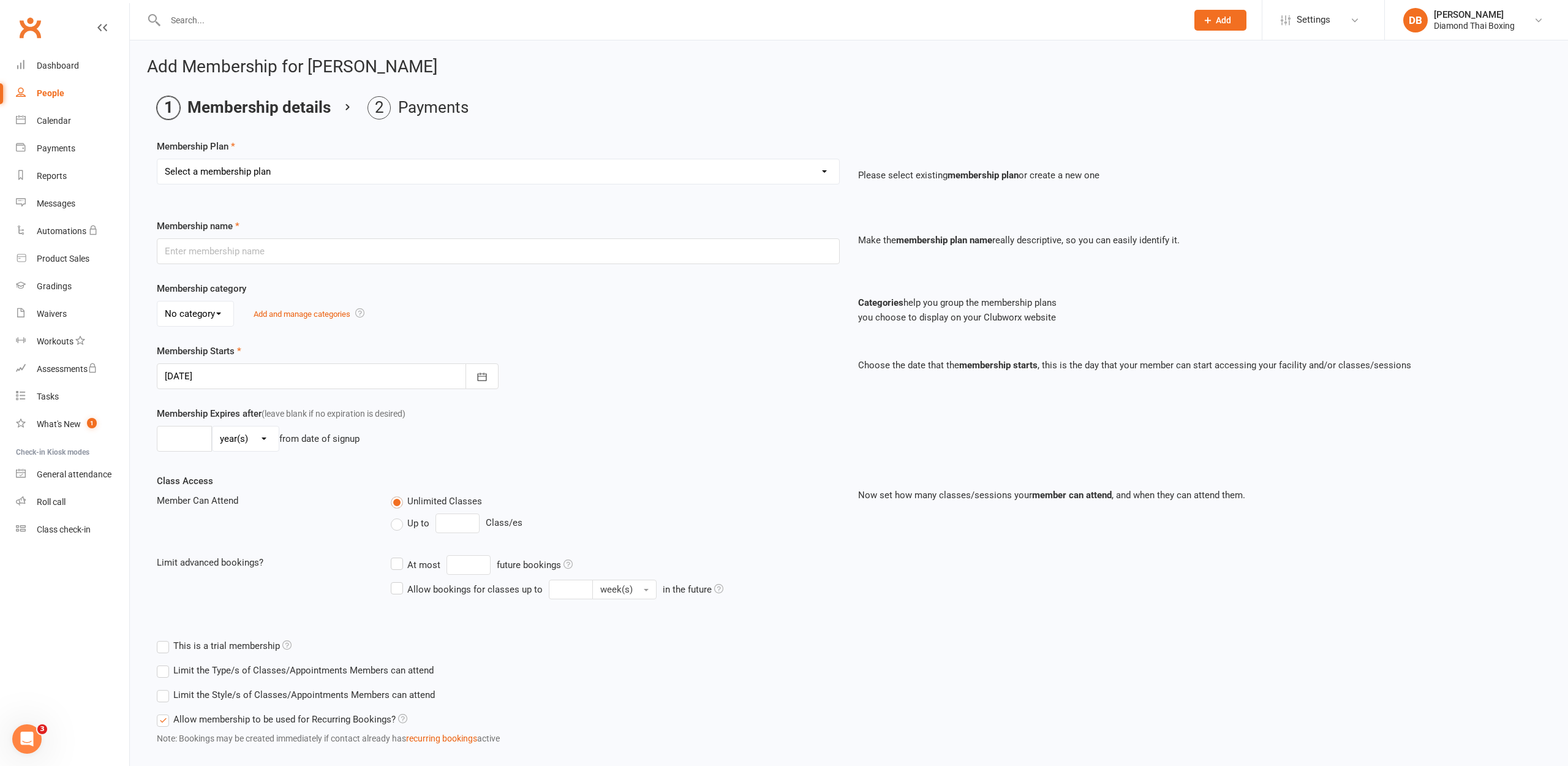
scroll to position [10, 0]
